Goal: Book appointment/travel/reservation

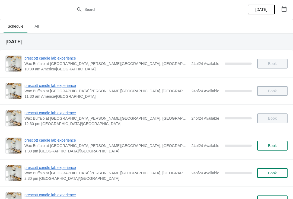
click at [280, 12] on button "button" at bounding box center [284, 9] width 10 height 10
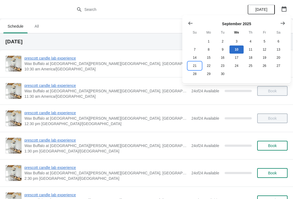
click at [196, 66] on button "21" at bounding box center [194, 66] width 14 height 8
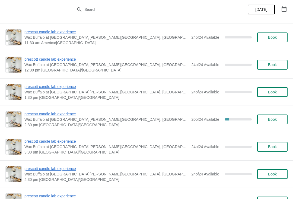
scroll to position [54, 0]
click at [45, 113] on span "prescott candle lab experience" at bounding box center [106, 113] width 164 height 5
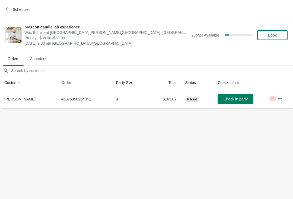
click at [275, 35] on span "Book" at bounding box center [272, 35] width 9 height 4
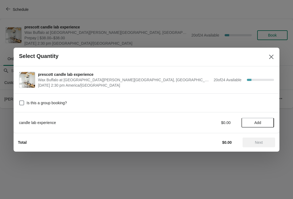
click at [263, 120] on button "Add" at bounding box center [257, 123] width 33 height 10
click at [269, 120] on icon at bounding box center [267, 123] width 6 height 6
click at [270, 119] on div "candle lab experience $76.00 2" at bounding box center [146, 123] width 255 height 10
click at [269, 122] on icon at bounding box center [267, 123] width 6 height 6
click at [268, 121] on icon at bounding box center [267, 123] width 6 height 6
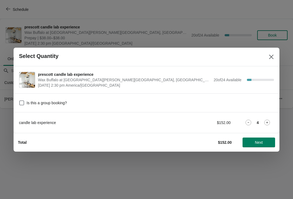
click at [267, 123] on icon at bounding box center [267, 123] width 2 height 2
click at [268, 123] on icon at bounding box center [267, 123] width 6 height 6
click at [271, 119] on div "candle lab experience $228.00 6" at bounding box center [146, 123] width 255 height 10
click at [267, 120] on icon at bounding box center [267, 123] width 6 height 6
click at [268, 120] on icon at bounding box center [267, 123] width 6 height 6
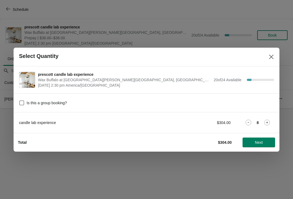
click at [258, 141] on span "Next" at bounding box center [259, 142] width 8 height 4
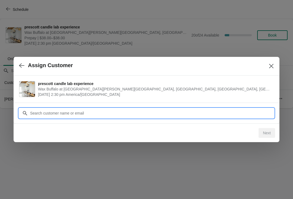
click at [228, 114] on input "Customer" at bounding box center [152, 113] width 244 height 10
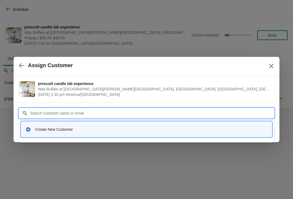
click at [93, 127] on div "Create New Customer" at bounding box center [151, 129] width 232 height 5
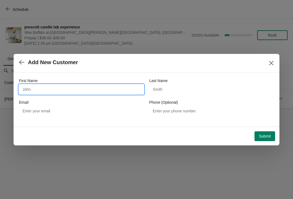
click at [80, 88] on input "First Name" at bounding box center [81, 90] width 125 height 10
type input "Basiko"
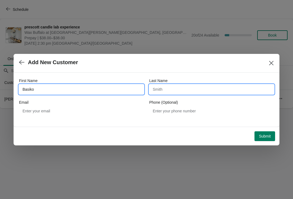
click at [189, 88] on input "Last Name" at bounding box center [211, 90] width 125 height 10
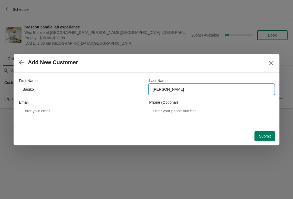
type input "[PERSON_NAME]"
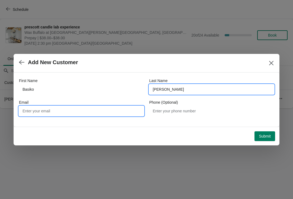
click at [88, 111] on input "Email" at bounding box center [81, 111] width 125 height 10
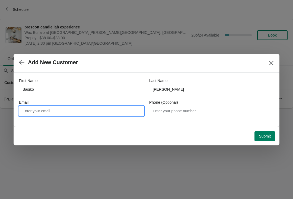
type input "b"
type input "I"
type input "[EMAIL_ADDRESS][DOMAIN_NAME]"
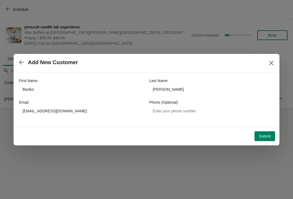
click at [271, 135] on button "Submit" at bounding box center [264, 136] width 21 height 10
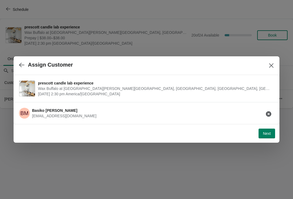
click at [268, 134] on span "Next" at bounding box center [267, 133] width 8 height 4
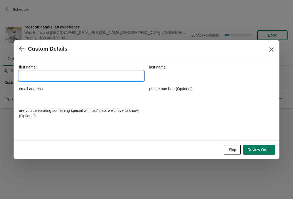
click at [106, 77] on input "first name:" at bounding box center [81, 76] width 125 height 10
type input "Basiko"
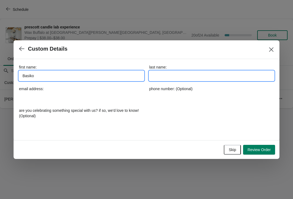
click at [206, 79] on input "last name:" at bounding box center [211, 76] width 125 height 10
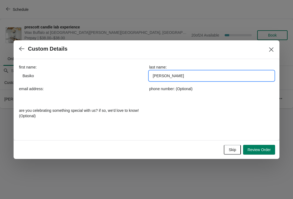
type input "[PERSON_NAME]"
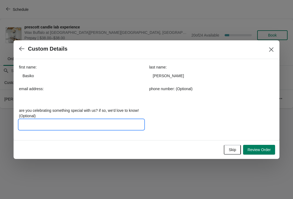
click at [99, 121] on input "are you celebrating something special with us? if so, we'd love to know! (Optio…" at bounding box center [81, 125] width 125 height 10
type input "One extra person: gift card"
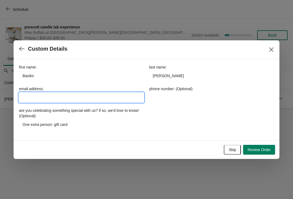
click at [89, 98] on input "email address:" at bounding box center [81, 98] width 125 height 10
type input "[EMAIL_ADDRESS][DOMAIN_NAME]"
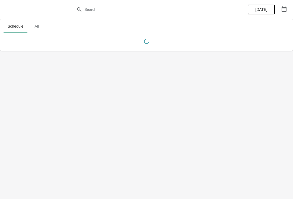
click at [282, 10] on icon "button" at bounding box center [283, 8] width 5 height 5
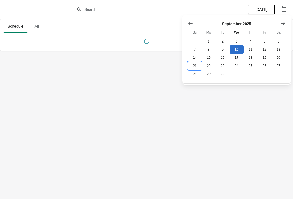
click at [196, 64] on button "21" at bounding box center [194, 66] width 14 height 8
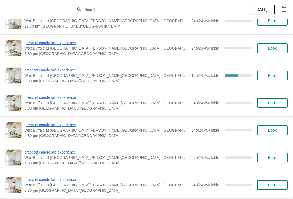
scroll to position [98, 0]
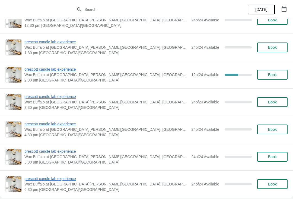
click at [70, 71] on span "prescott candle lab experience" at bounding box center [106, 69] width 164 height 5
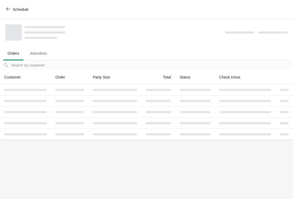
scroll to position [0, 0]
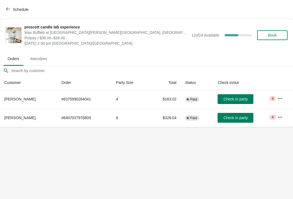
click at [282, 99] on icon "button" at bounding box center [279, 98] width 5 height 5
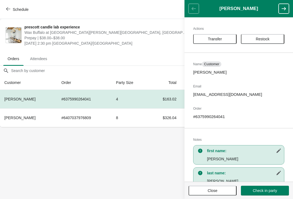
click at [159, 165] on body "Schedule prescott candle lab experience Wax Buffalo at [GEOGRAPHIC_DATA][PERSON…" at bounding box center [146, 99] width 293 height 199
click at [151, 152] on body "Schedule prescott candle lab experience Wax Buffalo at [GEOGRAPHIC_DATA][PERSON…" at bounding box center [146, 99] width 293 height 199
click at [195, 12] on header "[PERSON_NAME]" at bounding box center [238, 8] width 108 height 17
click at [198, 193] on button "Close" at bounding box center [212, 191] width 48 height 10
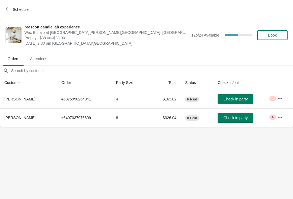
click at [281, 117] on icon "button" at bounding box center [279, 117] width 5 height 5
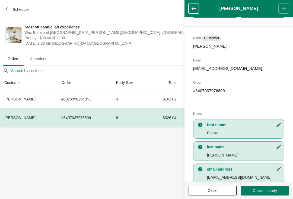
scroll to position [31, 0]
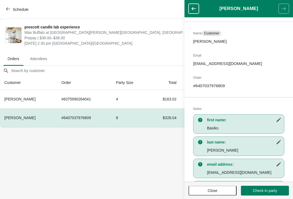
click at [222, 129] on p "Basiko" at bounding box center [244, 127] width 74 height 5
click at [278, 117] on icon "button" at bounding box center [278, 119] width 5 height 5
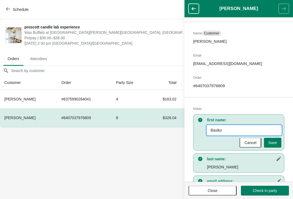
click at [219, 129] on input "Basiko" at bounding box center [244, 130] width 74 height 10
click at [212, 127] on input "Basiko" at bounding box center [244, 130] width 74 height 10
type input "Pasiko"
click at [272, 144] on span "Save" at bounding box center [272, 143] width 9 height 4
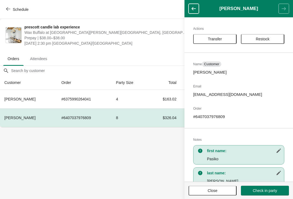
scroll to position [0, 0]
click at [226, 40] on span "Transfer" at bounding box center [215, 39] width 34 height 4
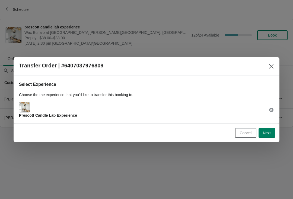
click at [271, 130] on button "Next" at bounding box center [266, 133] width 17 height 10
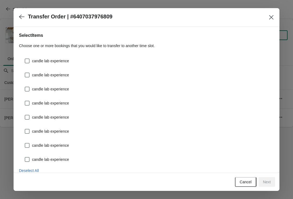
click at [31, 172] on span "Deselect All" at bounding box center [29, 171] width 20 height 4
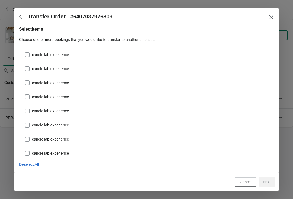
scroll to position [6, 0]
click at [68, 65] on label "candle lab experience" at bounding box center [46, 69] width 44 height 8
click at [25, 66] on input "candle lab experience" at bounding box center [25, 66] width 0 height 0
checkbox input "true"
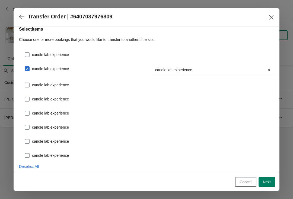
click at [55, 58] on label "candle lab experience" at bounding box center [46, 55] width 44 height 8
click at [25, 53] on input "candle lab experience" at bounding box center [25, 52] width 0 height 0
checkbox input "true"
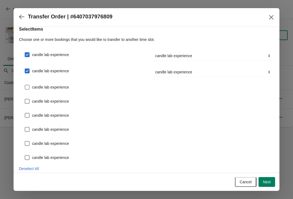
click at [60, 90] on label "candle lab experience" at bounding box center [46, 87] width 44 height 8
click at [25, 85] on input "candle lab experience" at bounding box center [25, 85] width 0 height 0
checkbox input "true"
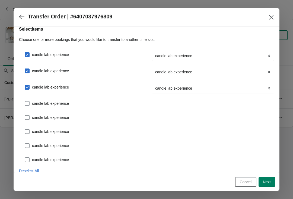
click at [51, 106] on label "candle lab experience" at bounding box center [46, 104] width 44 height 8
click at [25, 101] on input "candle lab experience" at bounding box center [25, 101] width 0 height 0
checkbox input "true"
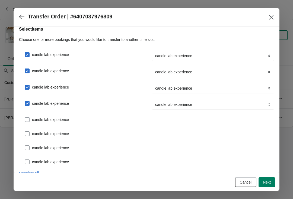
click at [50, 121] on span "candle lab experience" at bounding box center [50, 119] width 37 height 5
click at [25, 118] on input "candle lab experience" at bounding box center [25, 117] width 0 height 0
checkbox input "true"
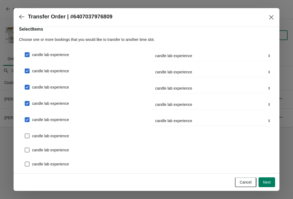
click at [43, 139] on label "candle lab experience" at bounding box center [46, 136] width 44 height 8
click at [25, 134] on input "candle lab experience" at bounding box center [25, 134] width 0 height 0
checkbox input "true"
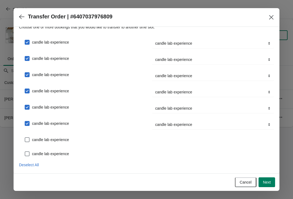
scroll to position [19, 0]
click at [56, 141] on span "candle lab experience" at bounding box center [50, 139] width 37 height 5
click at [25, 138] on input "candle lab experience" at bounding box center [25, 137] width 0 height 0
checkbox input "true"
click at [55, 157] on span "candle lab experience" at bounding box center [50, 155] width 37 height 5
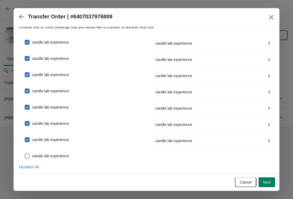
click at [25, 154] on input "candle lab experience" at bounding box center [25, 154] width 0 height 0
checkbox input "true"
click at [273, 179] on button "Next" at bounding box center [266, 182] width 17 height 10
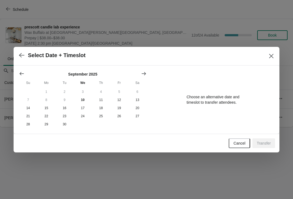
click at [266, 58] on button "Close" at bounding box center [271, 56] width 10 height 10
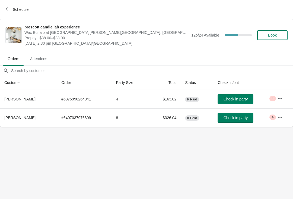
click at [284, 118] on button "button" at bounding box center [280, 117] width 10 height 10
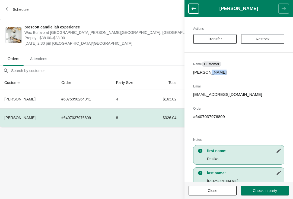
scroll to position [0, 0]
click at [200, 71] on p "Basiko Mendez" at bounding box center [238, 72] width 91 height 5
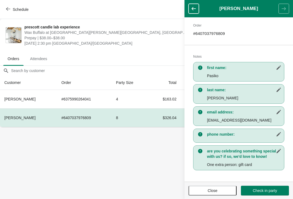
scroll to position [84, 0]
